Goal: Task Accomplishment & Management: Use online tool/utility

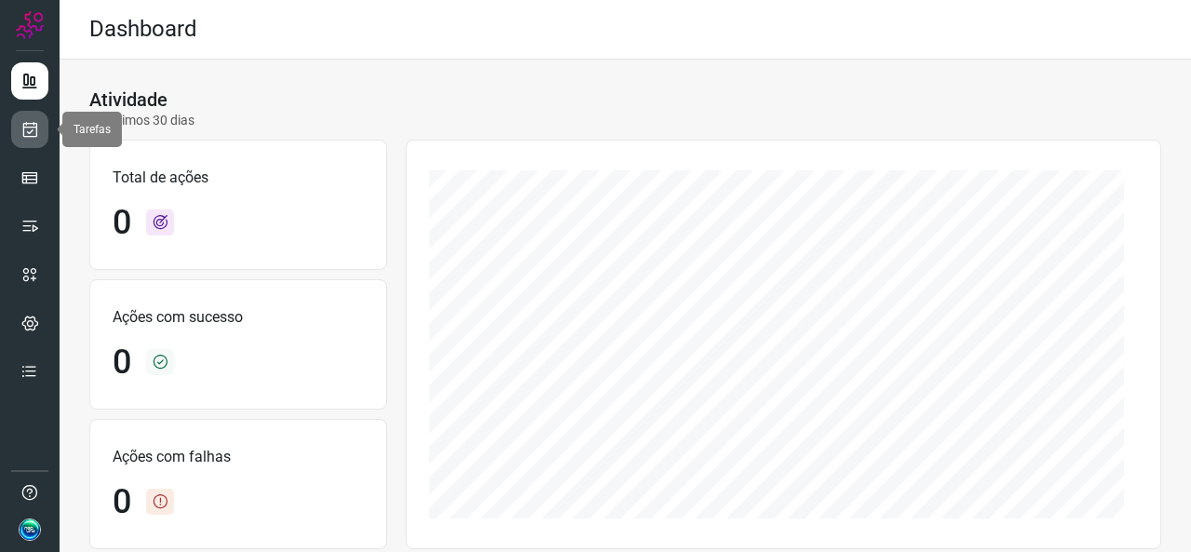
click at [20, 138] on link at bounding box center [29, 129] width 37 height 37
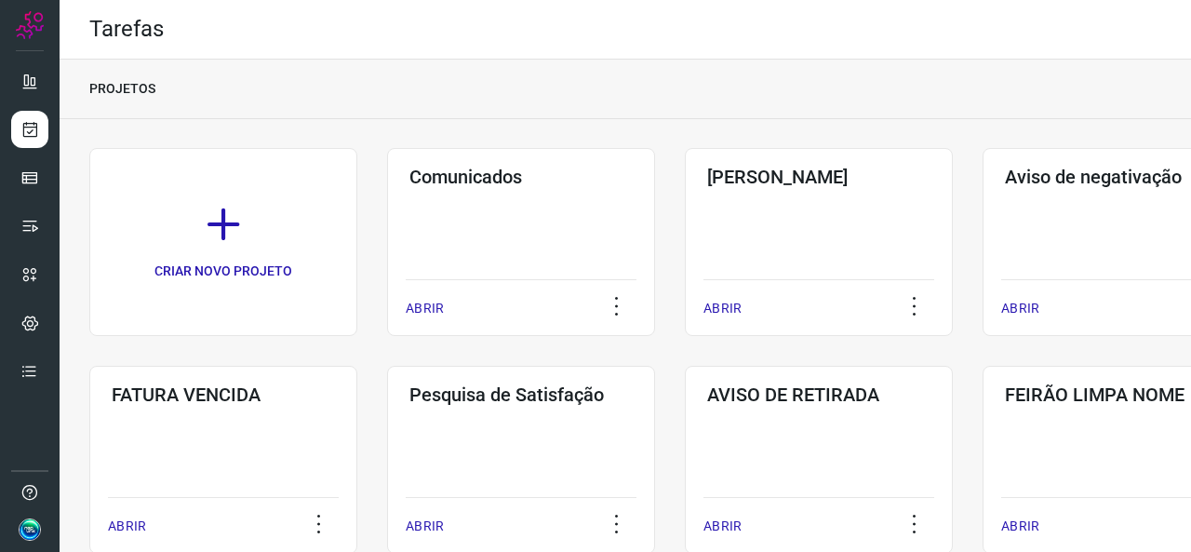
click at [787, 246] on div "Pós Serviço ABRIR" at bounding box center [819, 242] width 268 height 188
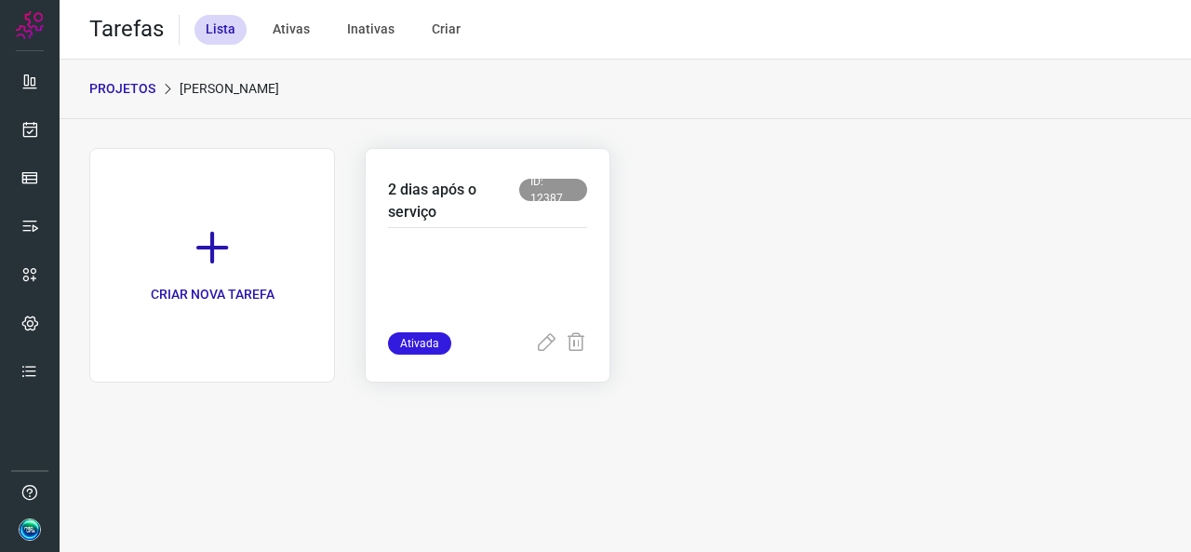
click at [557, 248] on p at bounding box center [487, 285] width 199 height 93
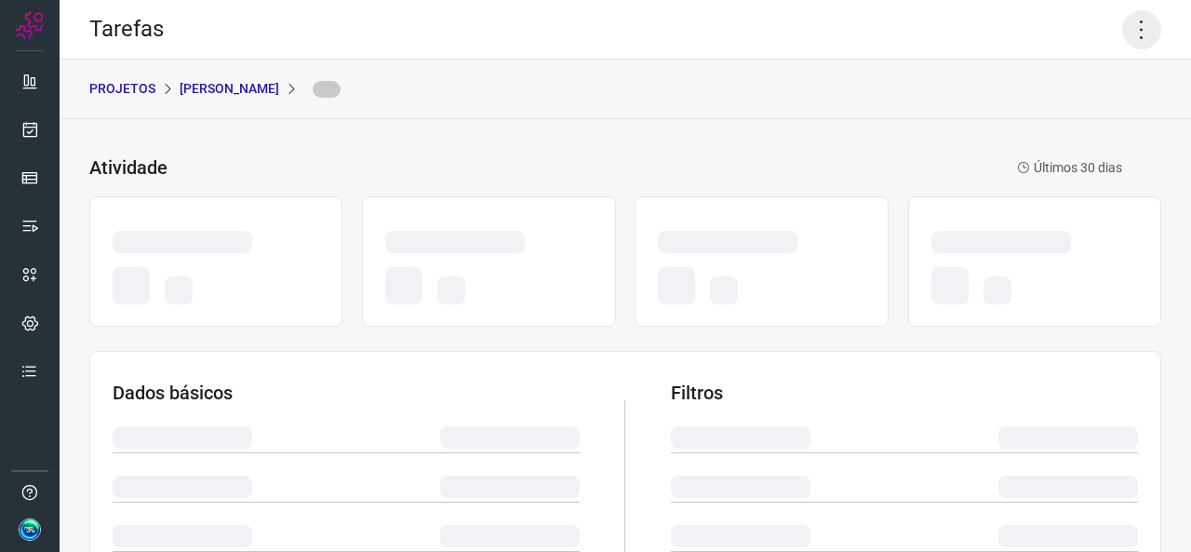
click at [1124, 23] on icon at bounding box center [1141, 29] width 39 height 39
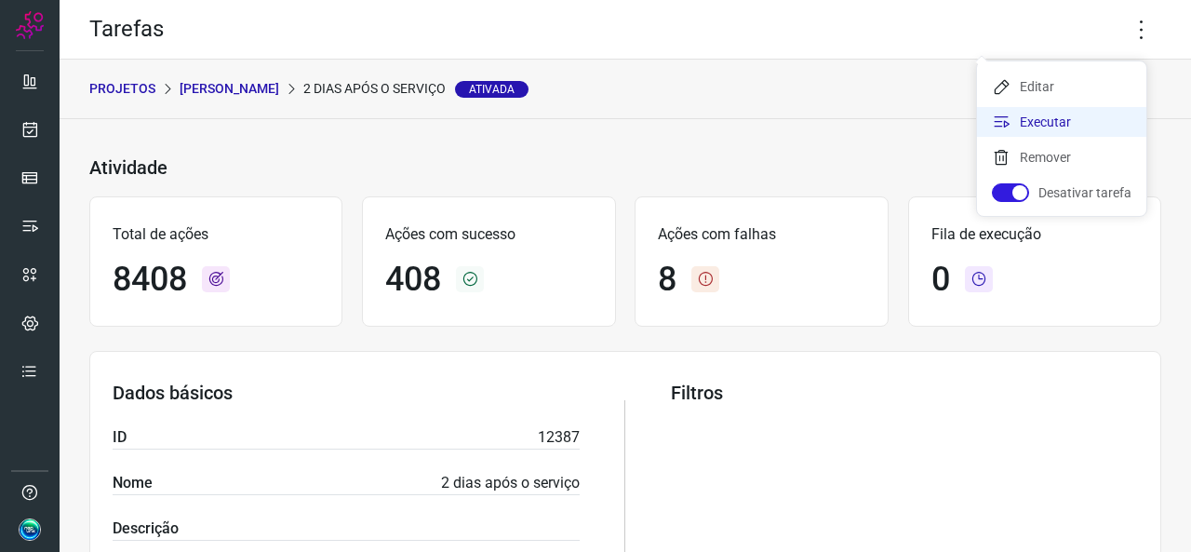
click at [1029, 124] on li "Executar" at bounding box center [1061, 122] width 169 height 30
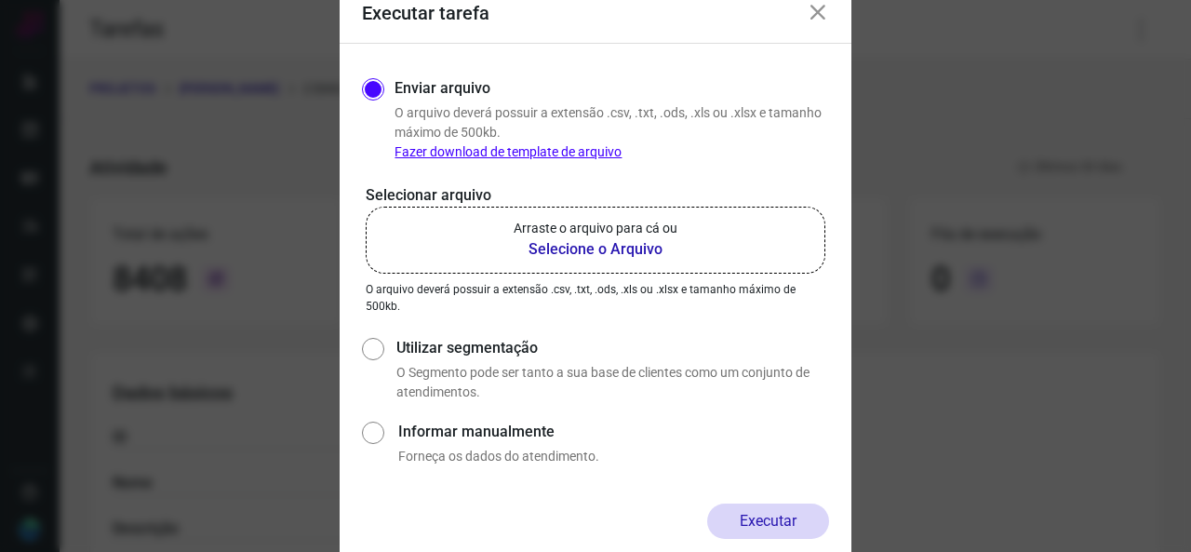
click at [580, 240] on b "Selecione o Arquivo" at bounding box center [596, 249] width 164 height 22
click at [0, 0] on input "Arraste o arquivo para cá ou Selecione o Arquivo" at bounding box center [0, 0] width 0 height 0
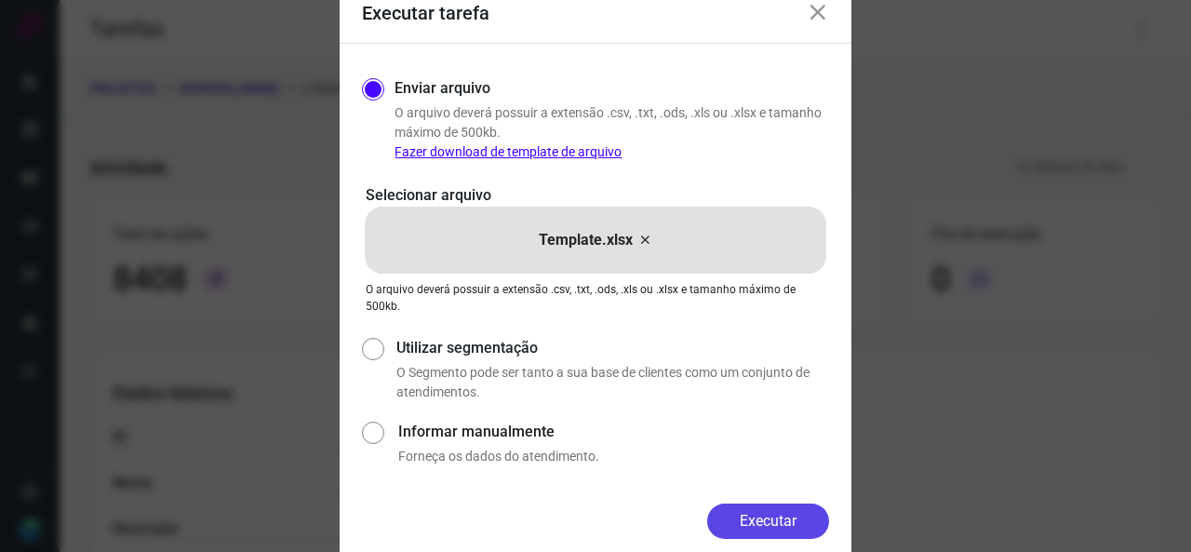
click at [736, 524] on button "Executar" at bounding box center [768, 520] width 122 height 35
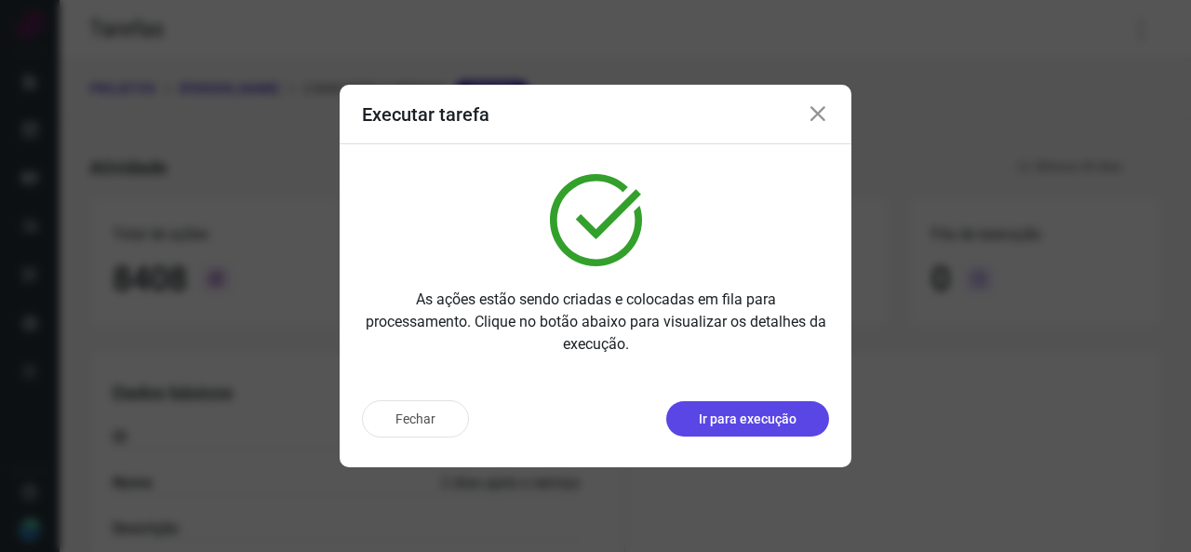
click at [747, 420] on p "Ir para execução" at bounding box center [748, 419] width 98 height 20
